Goal: Find specific page/section: Find specific page/section

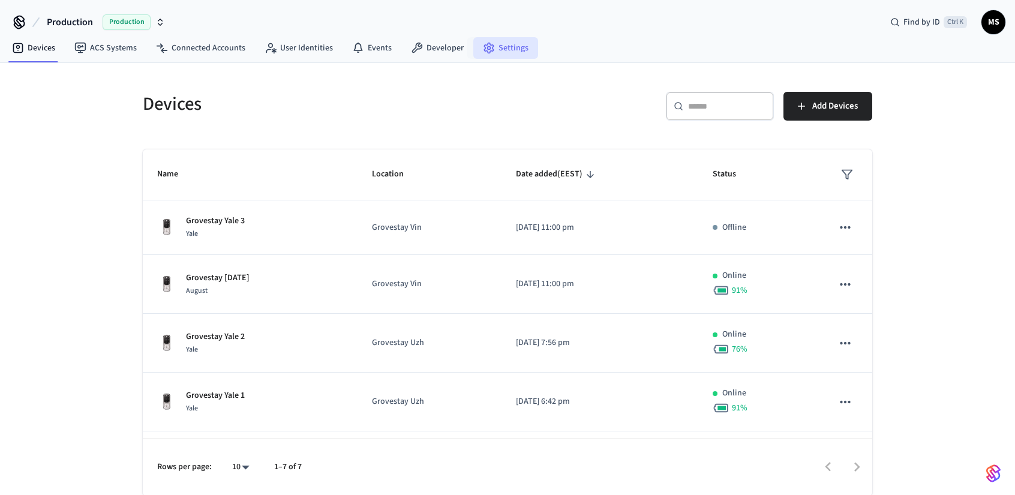
click at [487, 46] on icon at bounding box center [488, 48] width 9 height 10
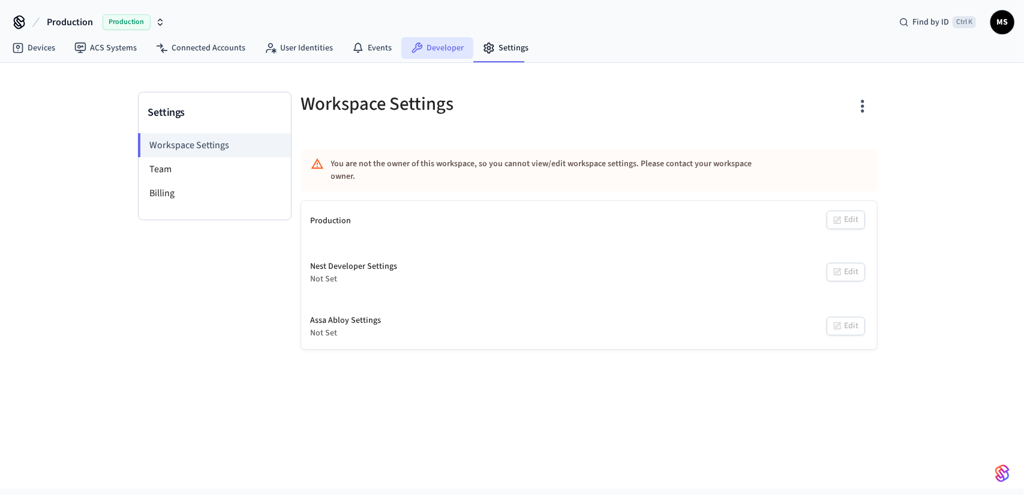
click at [448, 49] on link "Developer" at bounding box center [437, 48] width 72 height 22
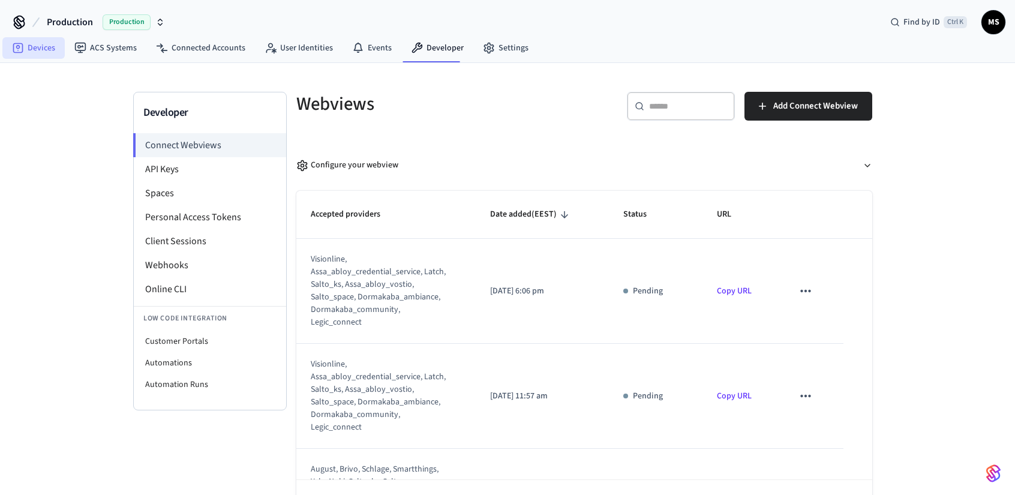
click at [34, 49] on link "Devices" at bounding box center [33, 48] width 62 height 22
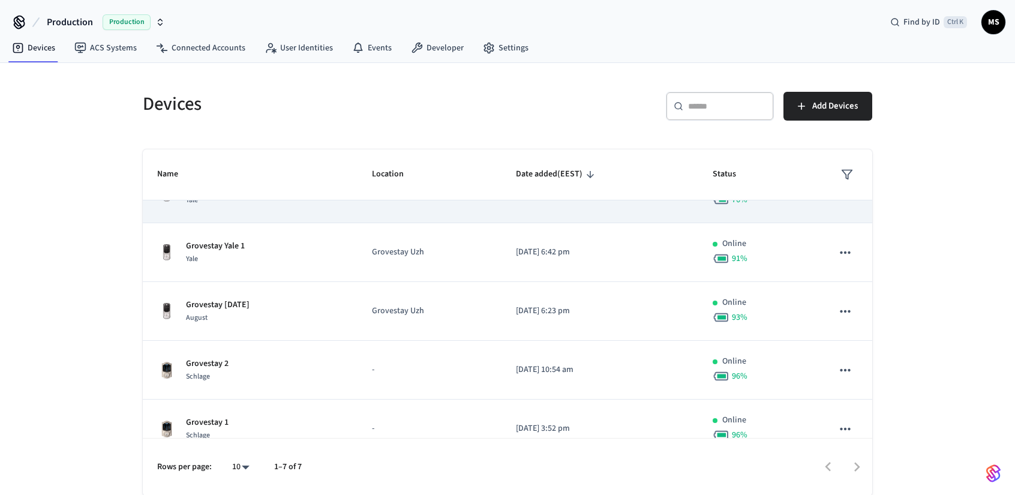
scroll to position [168, 0]
